Goal: Information Seeking & Learning: Learn about a topic

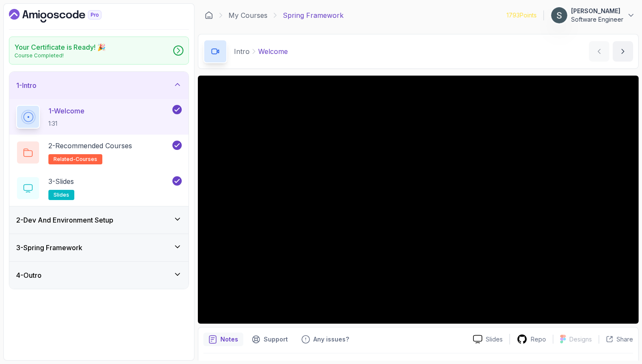
click at [69, 220] on h3 "2 - Dev And Environment Setup" at bounding box center [64, 220] width 97 height 10
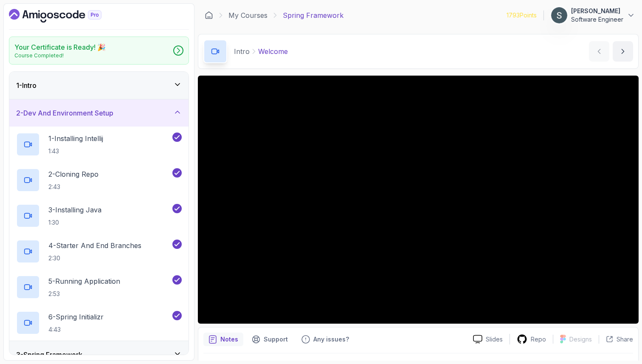
scroll to position [41, 0]
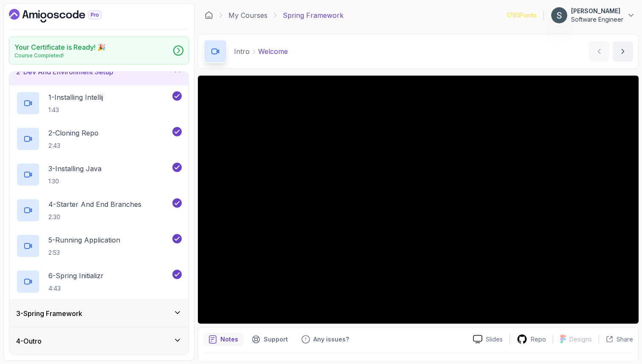
click at [70, 307] on div "3 - Spring Framework" at bounding box center [98, 313] width 179 height 27
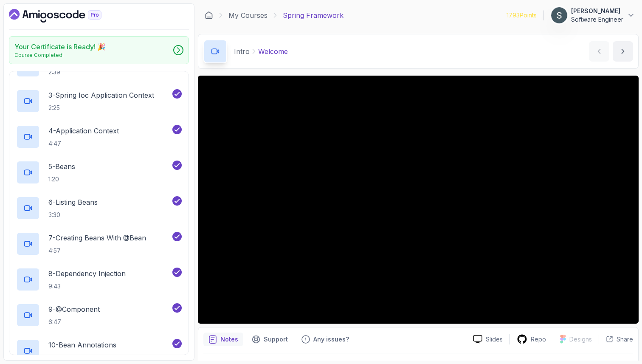
scroll to position [144, 0]
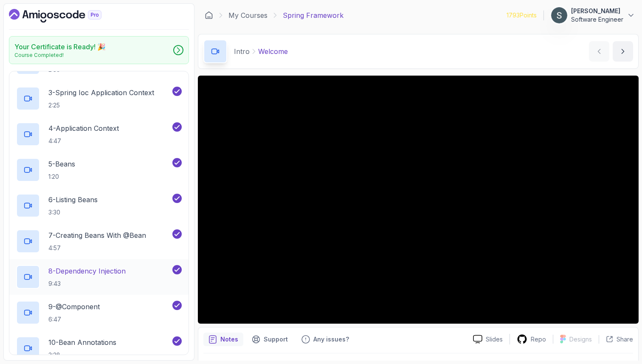
click at [75, 280] on p "9:43" at bounding box center [86, 283] width 77 height 8
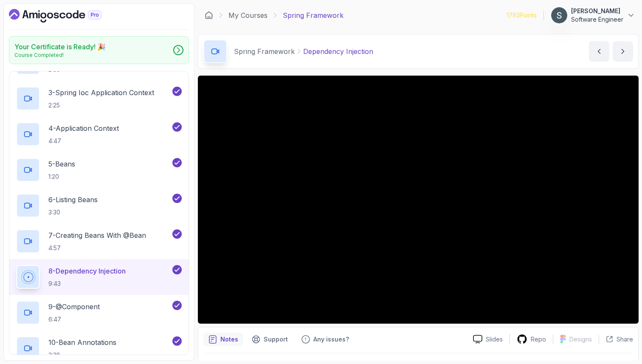
click at [615, 17] on p "Software Engineer" at bounding box center [597, 19] width 52 height 8
